Goal: Task Accomplishment & Management: Use online tool/utility

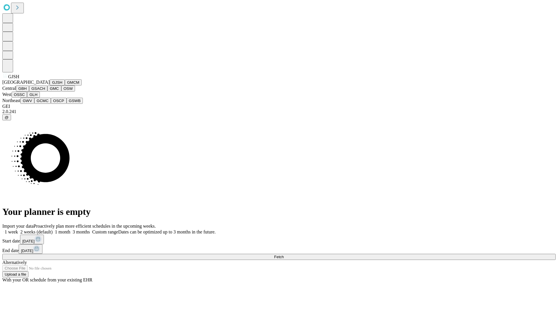
click at [50, 86] on button "GJSH" at bounding box center [57, 82] width 15 height 6
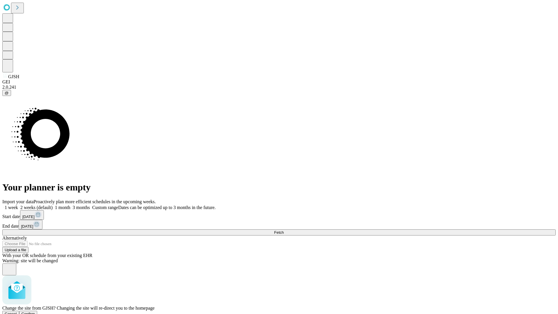
click at [35, 312] on span "Confirm" at bounding box center [29, 314] width 14 height 4
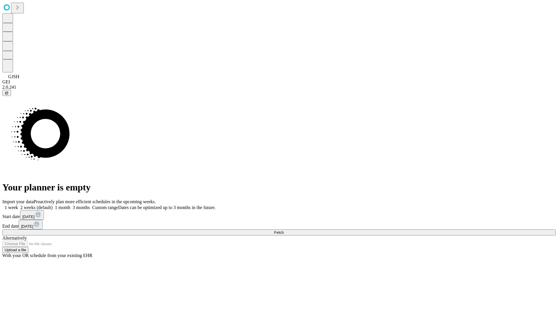
click at [53, 205] on label "2 weeks (default)" at bounding box center [35, 207] width 35 height 5
click at [284, 230] on span "Fetch" at bounding box center [279, 232] width 10 height 4
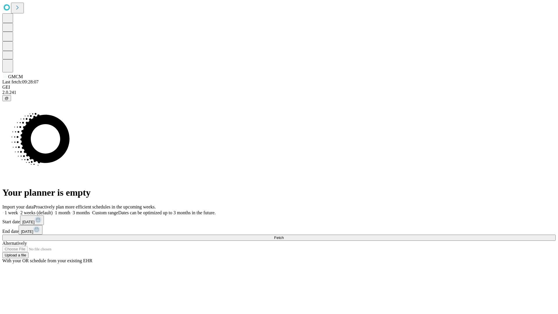
click at [53, 210] on label "2 weeks (default)" at bounding box center [35, 212] width 35 height 5
click at [284, 236] on span "Fetch" at bounding box center [279, 238] width 10 height 4
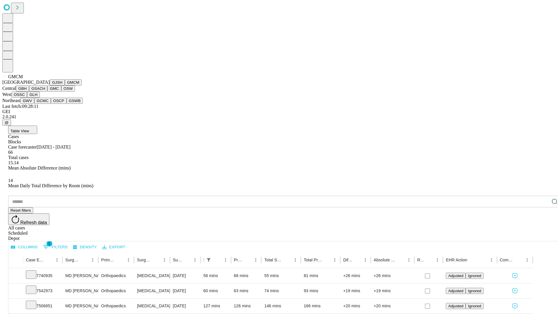
click at [29, 92] on button "GBH" at bounding box center [22, 89] width 13 height 6
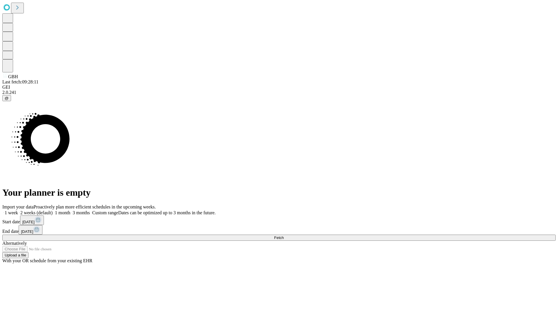
click at [53, 210] on label "2 weeks (default)" at bounding box center [35, 212] width 35 height 5
click at [284, 236] on span "Fetch" at bounding box center [279, 238] width 10 height 4
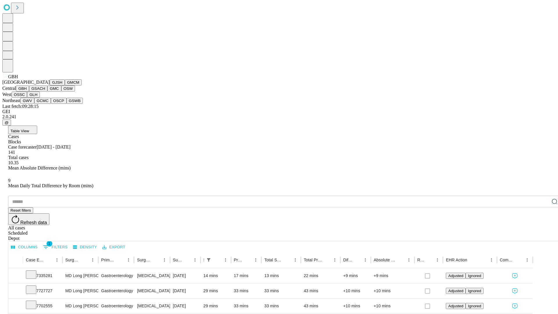
click at [45, 92] on button "GSACH" at bounding box center [38, 89] width 18 height 6
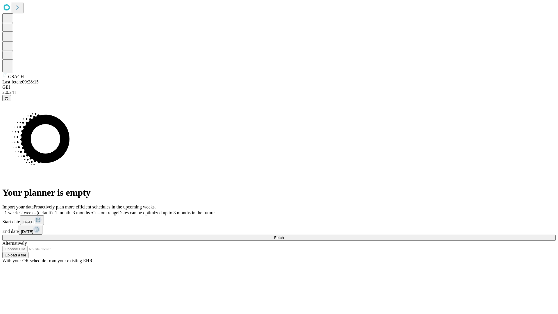
click at [53, 210] on label "2 weeks (default)" at bounding box center [35, 212] width 35 height 5
click at [284, 236] on span "Fetch" at bounding box center [279, 238] width 10 height 4
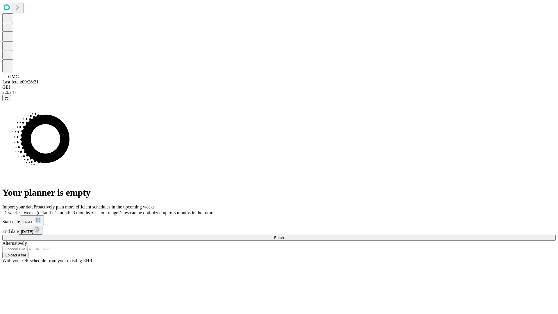
click at [53, 210] on label "2 weeks (default)" at bounding box center [35, 212] width 35 height 5
click at [284, 236] on span "Fetch" at bounding box center [279, 238] width 10 height 4
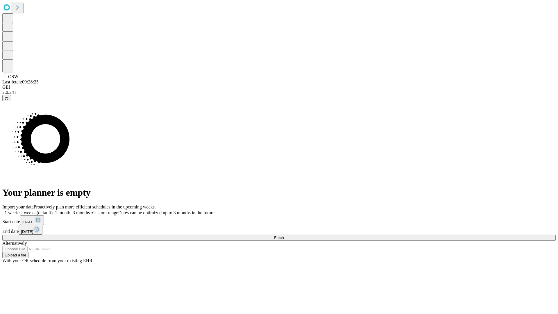
click at [53, 210] on label "2 weeks (default)" at bounding box center [35, 212] width 35 height 5
click at [284, 236] on span "Fetch" at bounding box center [279, 238] width 10 height 4
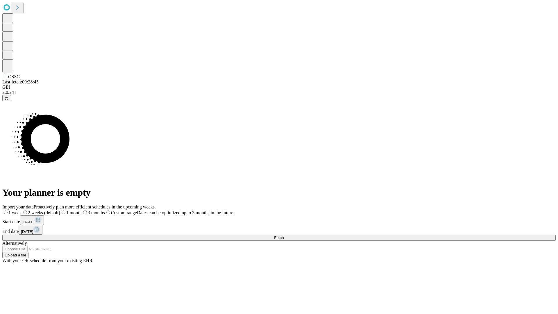
click at [60, 210] on label "2 weeks (default)" at bounding box center [41, 212] width 38 height 5
click at [284, 236] on span "Fetch" at bounding box center [279, 238] width 10 height 4
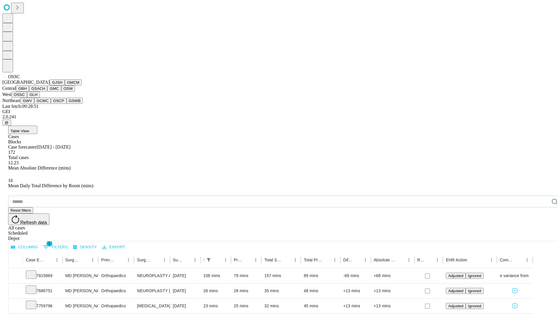
click at [40, 98] on button "GLH" at bounding box center [33, 95] width 13 height 6
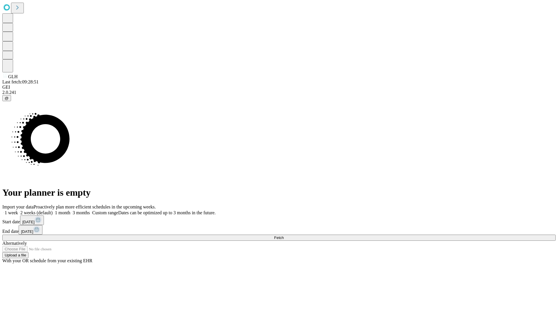
click at [53, 210] on label "2 weeks (default)" at bounding box center [35, 212] width 35 height 5
click at [284, 236] on span "Fetch" at bounding box center [279, 238] width 10 height 4
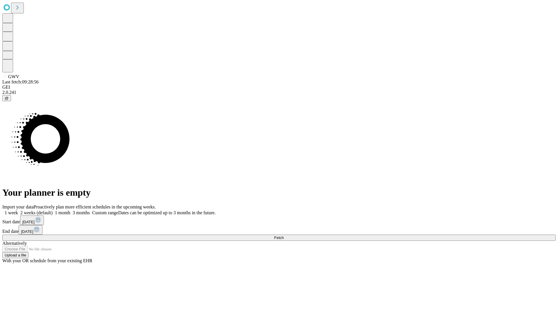
click at [53, 210] on label "2 weeks (default)" at bounding box center [35, 212] width 35 height 5
click at [284, 236] on span "Fetch" at bounding box center [279, 238] width 10 height 4
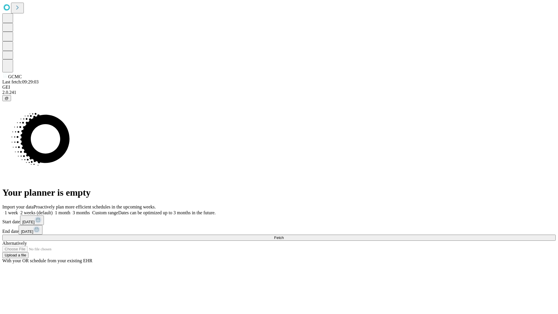
click at [53, 210] on label "2 weeks (default)" at bounding box center [35, 212] width 35 height 5
click at [284, 236] on span "Fetch" at bounding box center [279, 238] width 10 height 4
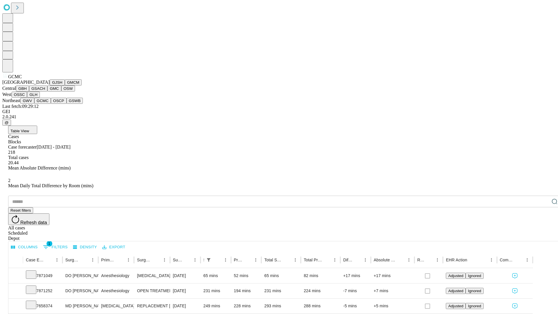
click at [51, 104] on button "OSCP" at bounding box center [59, 101] width 16 height 6
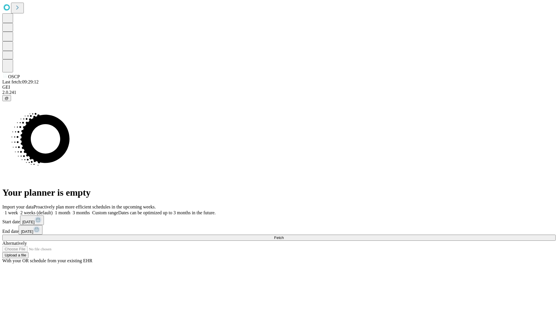
click at [53, 210] on label "2 weeks (default)" at bounding box center [35, 212] width 35 height 5
click at [284, 236] on span "Fetch" at bounding box center [279, 238] width 10 height 4
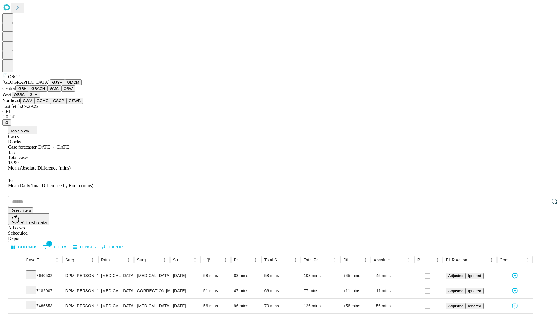
click at [67, 104] on button "GSWB" at bounding box center [75, 101] width 17 height 6
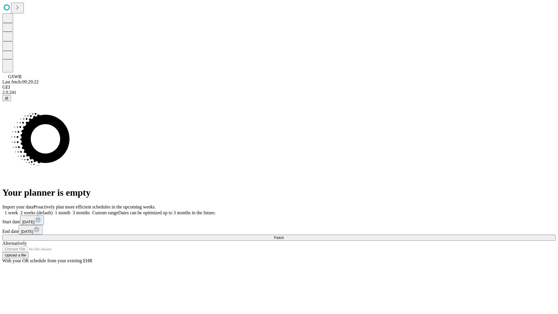
click at [53, 210] on label "2 weeks (default)" at bounding box center [35, 212] width 35 height 5
click at [284, 236] on span "Fetch" at bounding box center [279, 238] width 10 height 4
